Goal: Submit feedback/report problem

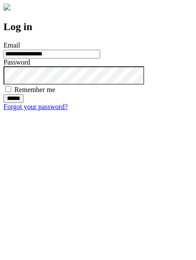
type input "**********"
click at [24, 103] on input "******" at bounding box center [13, 98] width 20 height 9
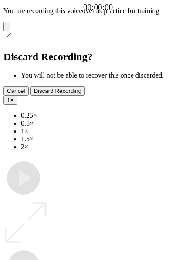
type input "**********"
